Goal: Navigation & Orientation: Understand site structure

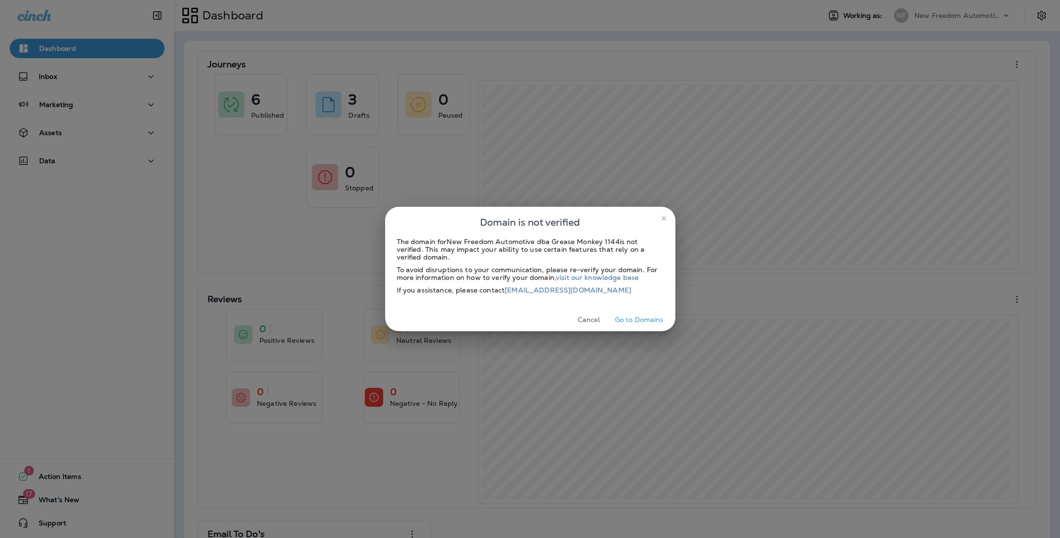
click at [665, 216] on icon "close" at bounding box center [664, 218] width 4 height 4
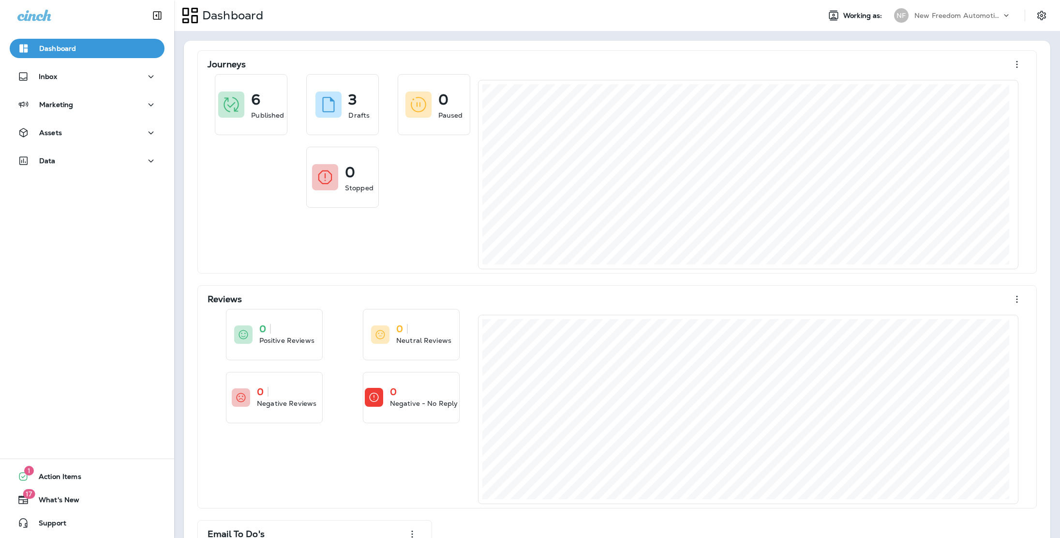
click at [1044, 17] on div at bounding box center [530, 22] width 1060 height 44
click at [62, 476] on span "Action Items" at bounding box center [55, 478] width 52 height 12
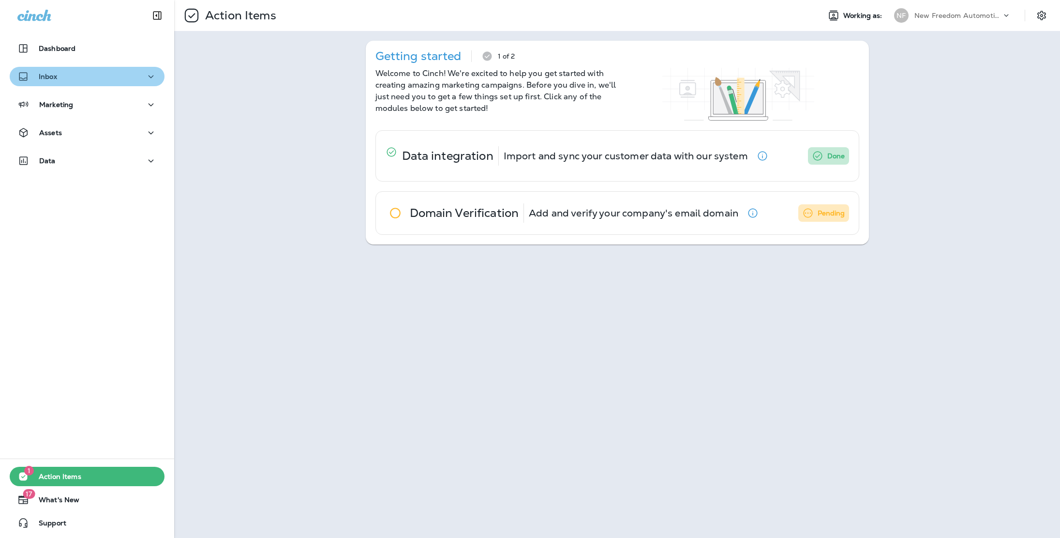
click at [147, 72] on icon "button" at bounding box center [151, 77] width 12 height 12
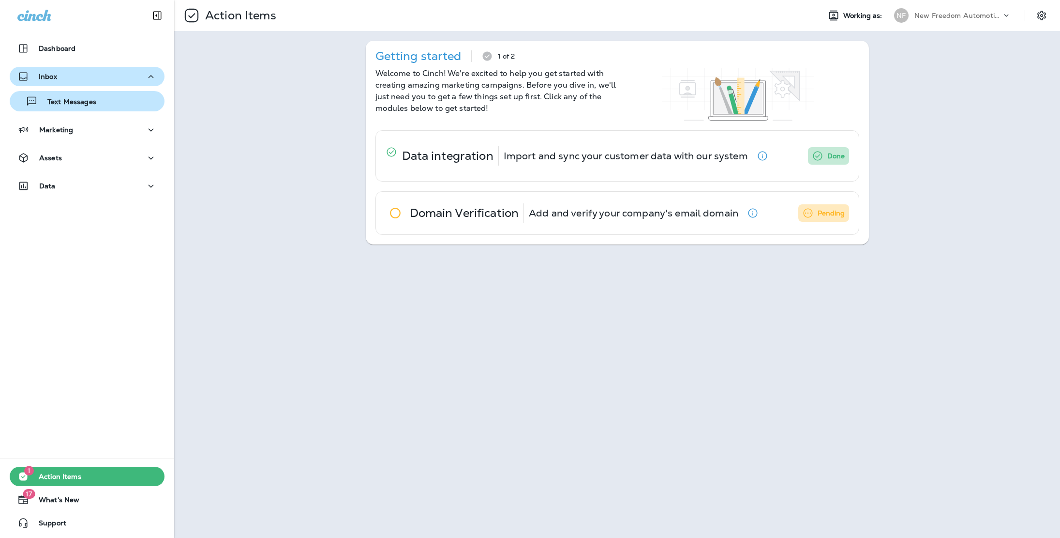
click at [85, 101] on p "Text Messages" at bounding box center [67, 102] width 59 height 9
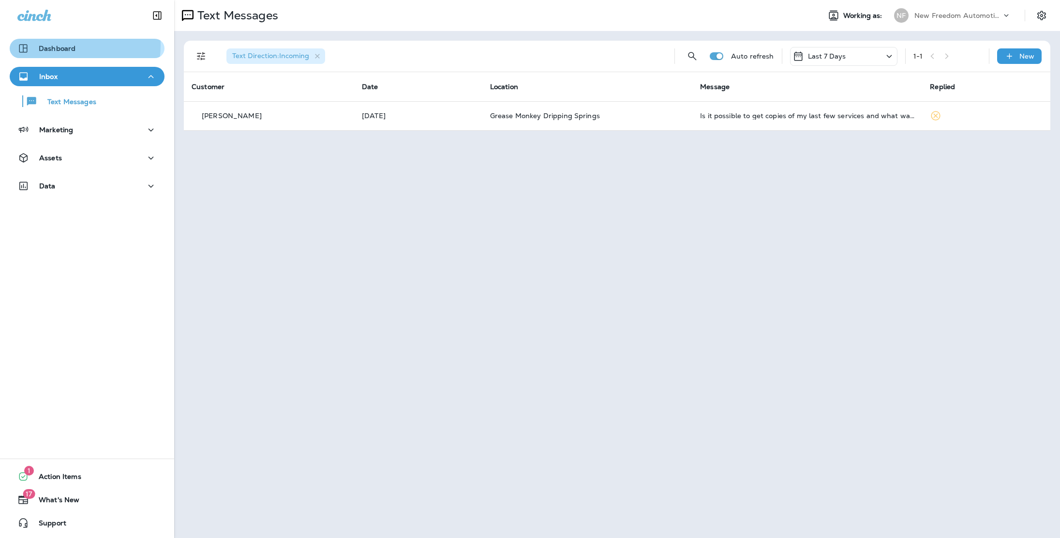
click at [64, 45] on p "Dashboard" at bounding box center [57, 49] width 37 height 8
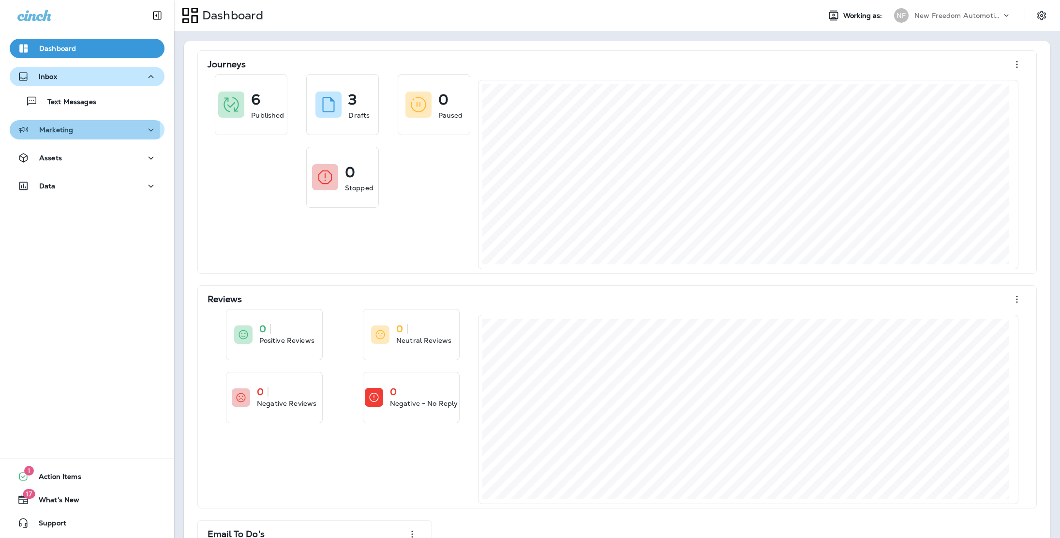
click at [73, 129] on div "Marketing" at bounding box center [86, 130] width 139 height 12
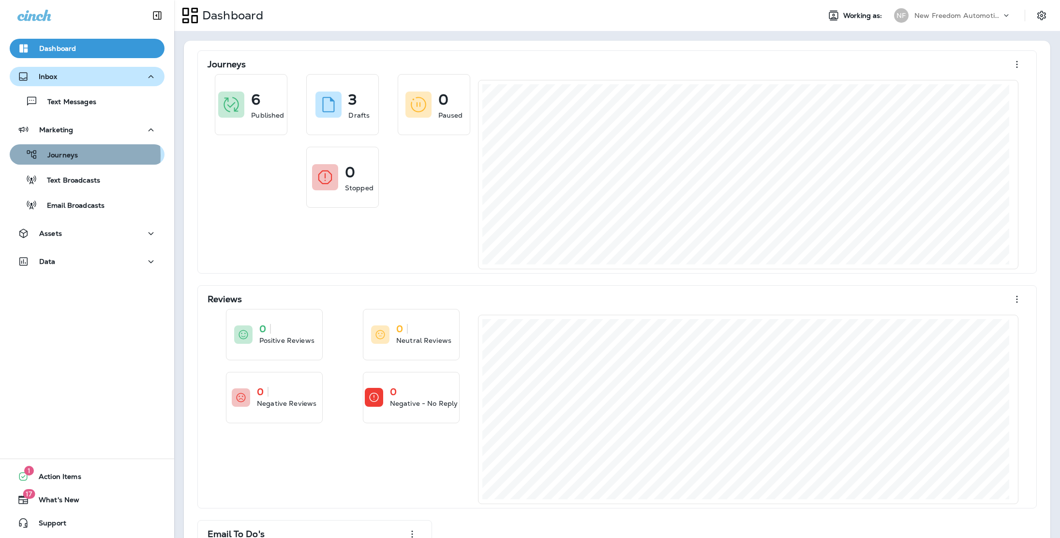
click at [72, 155] on p "Journeys" at bounding box center [58, 155] width 40 height 9
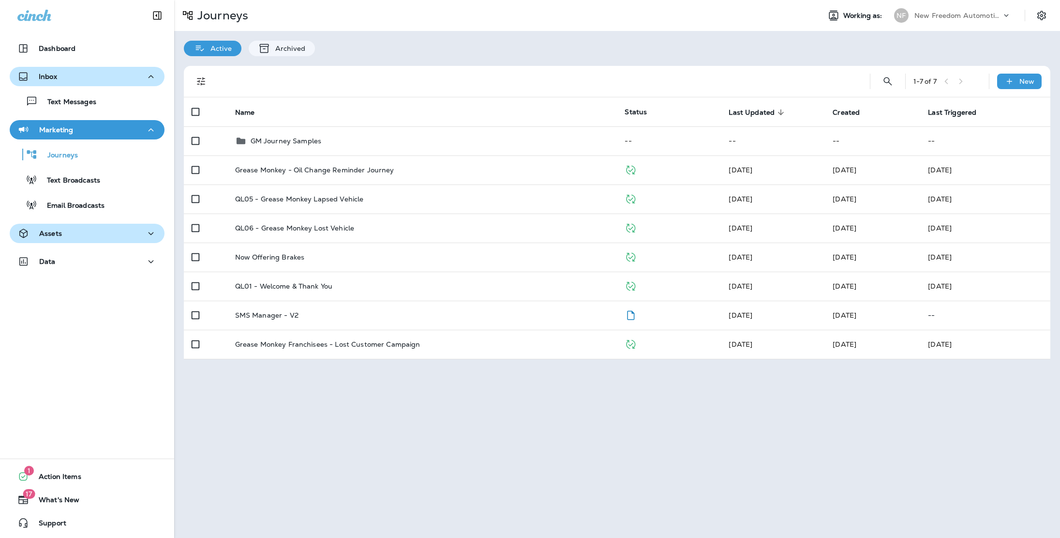
click at [62, 233] on div "Assets" at bounding box center [86, 233] width 139 height 12
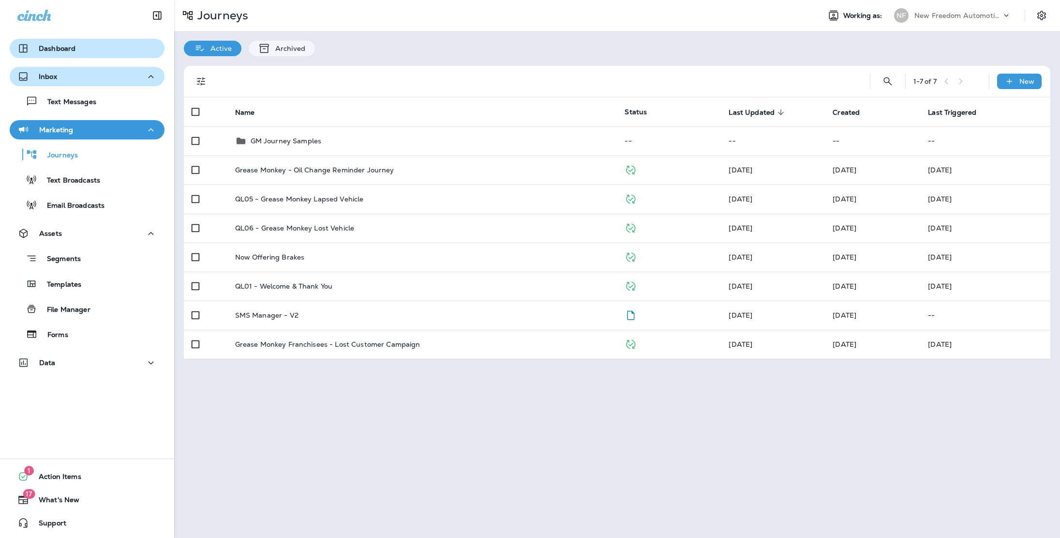
click at [59, 47] on p "Dashboard" at bounding box center [57, 49] width 37 height 8
